Goal: Navigation & Orientation: Find specific page/section

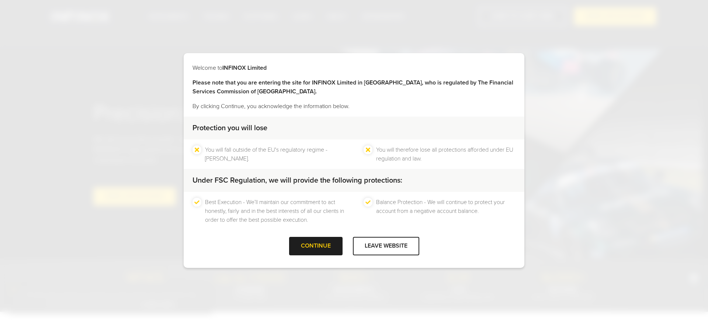
scroll to position [1160, 0]
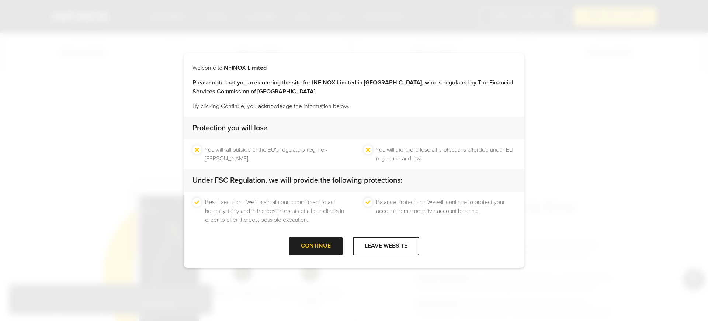
click at [247, 224] on div "Best Execution - We’ll maintain our commitment to act honestly, fairly and in t…" at bounding box center [354, 211] width 340 height 38
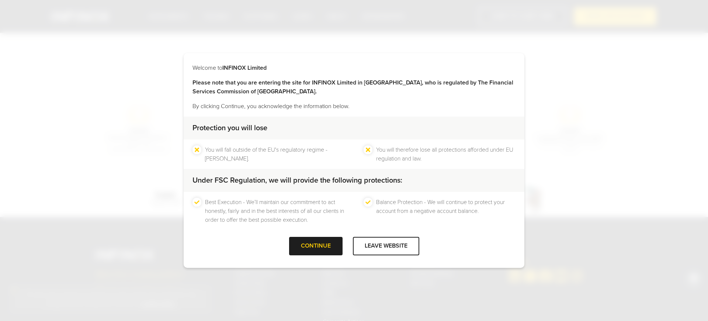
scroll to position [0, 0]
click at [247, 226] on div "Best Execution - We’ll maintain our commitment to act honestly, fairly and in t…" at bounding box center [354, 211] width 340 height 38
